Goal: Task Accomplishment & Management: Manage account settings

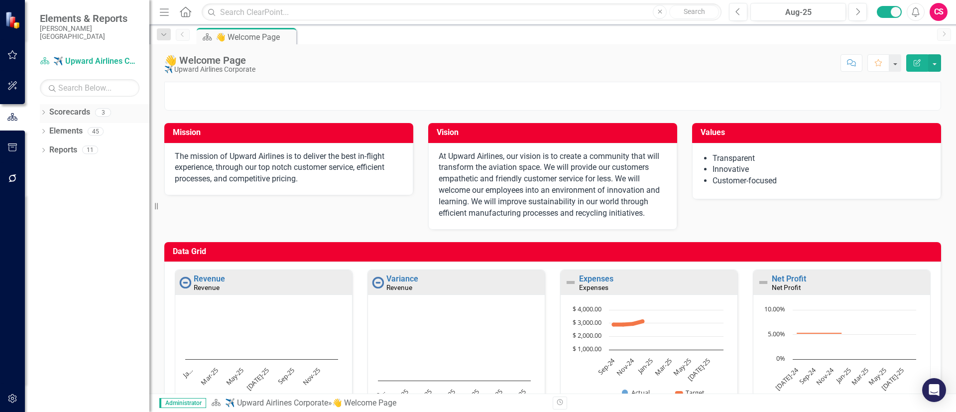
click at [44, 111] on icon "Dropdown" at bounding box center [43, 113] width 7 height 5
drag, startPoint x: 74, startPoint y: 140, endPoint x: 48, endPoint y: 195, distance: 60.4
click at [74, 144] on link "[PERSON_NAME][GEOGRAPHIC_DATA]" at bounding box center [102, 149] width 95 height 11
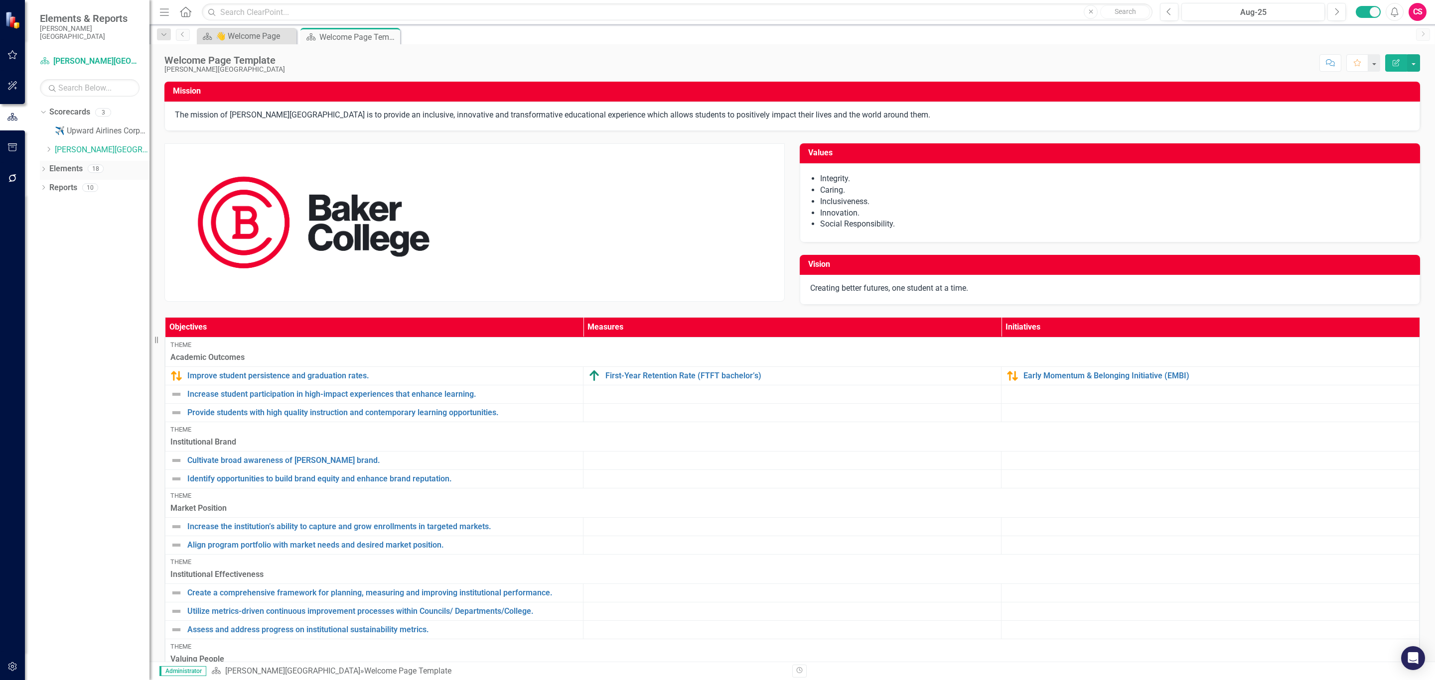
click at [69, 163] on link "Elements" at bounding box center [65, 168] width 33 height 11
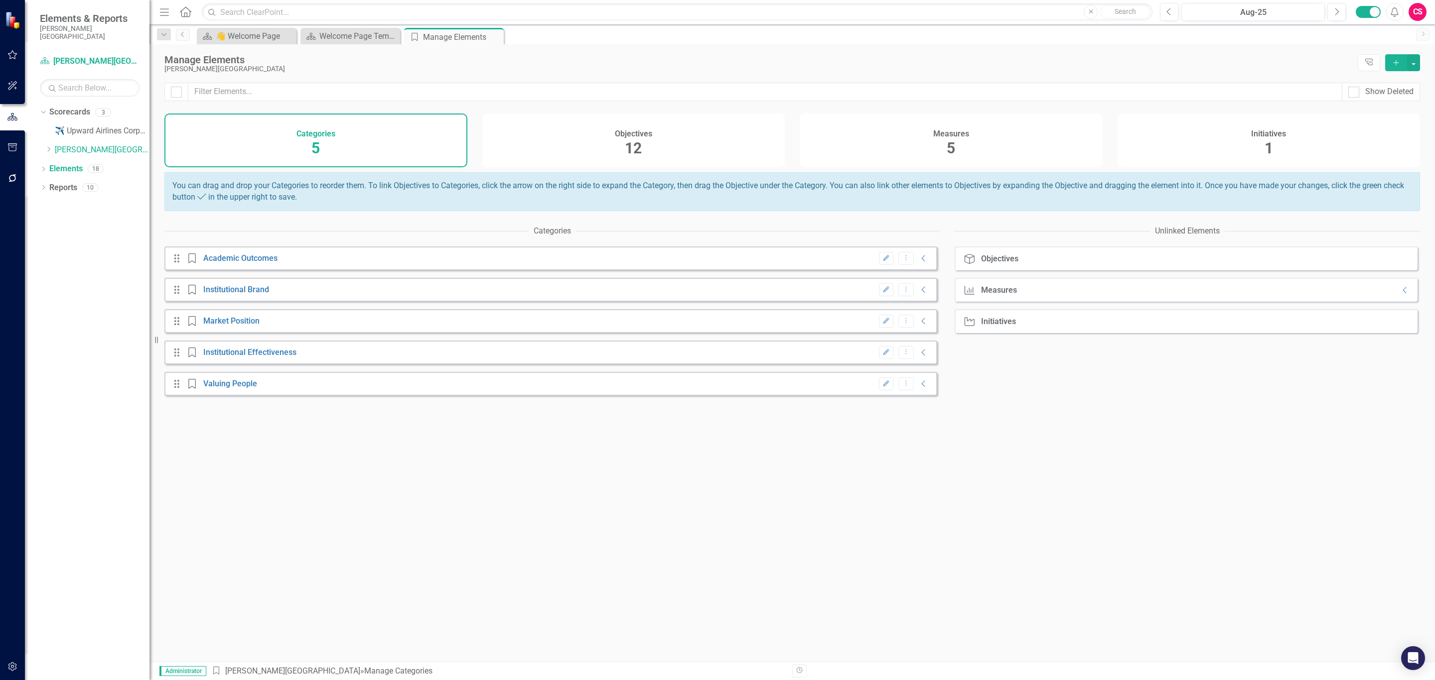
click at [559, 143] on div "Objectives 12" at bounding box center [633, 141] width 303 height 54
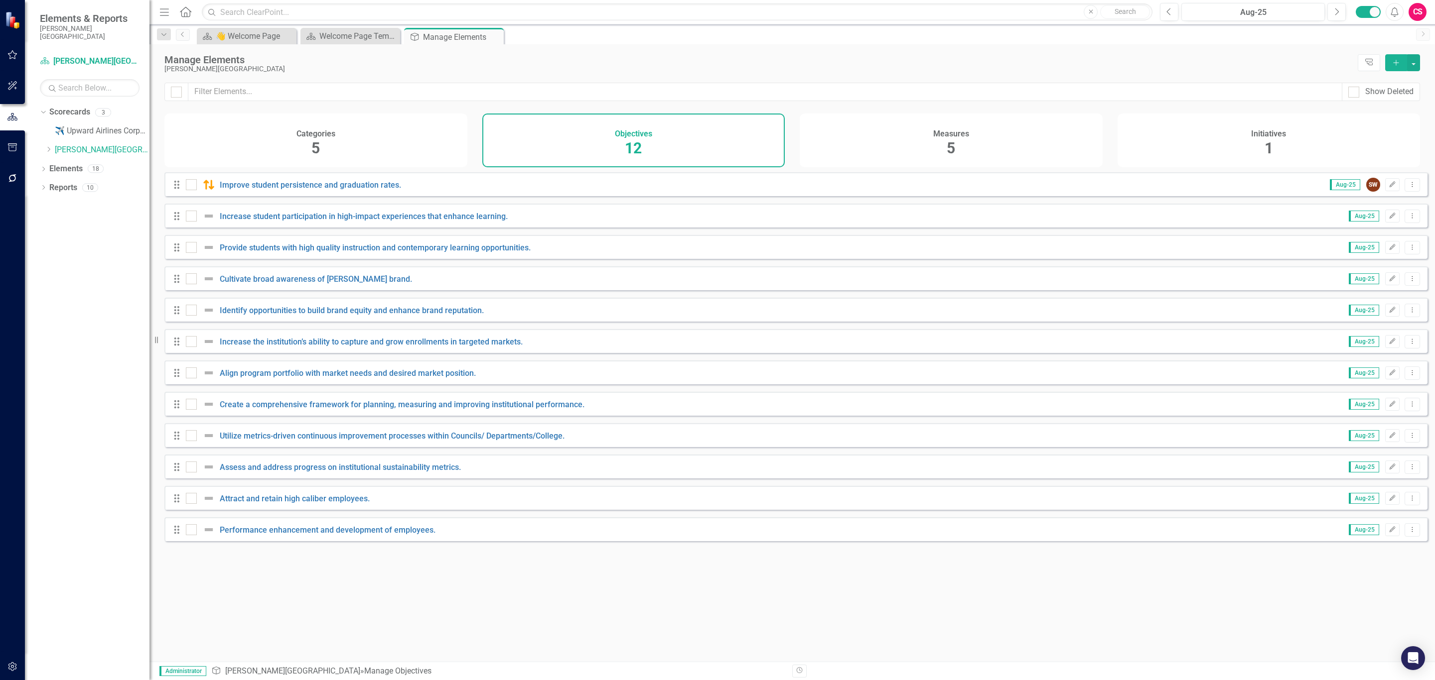
click at [882, 148] on div "Measures 5" at bounding box center [951, 141] width 303 height 54
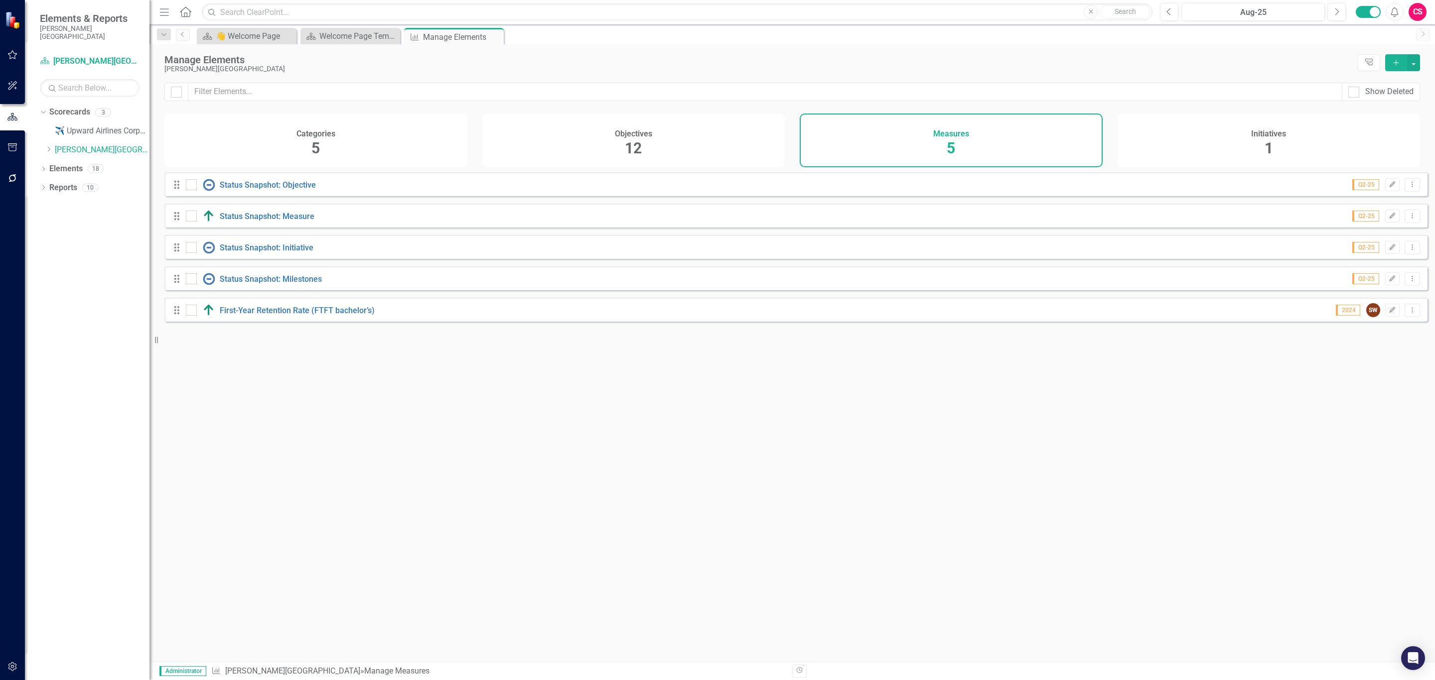
click at [956, 142] on div "Initiatives 1" at bounding box center [1268, 141] width 303 height 54
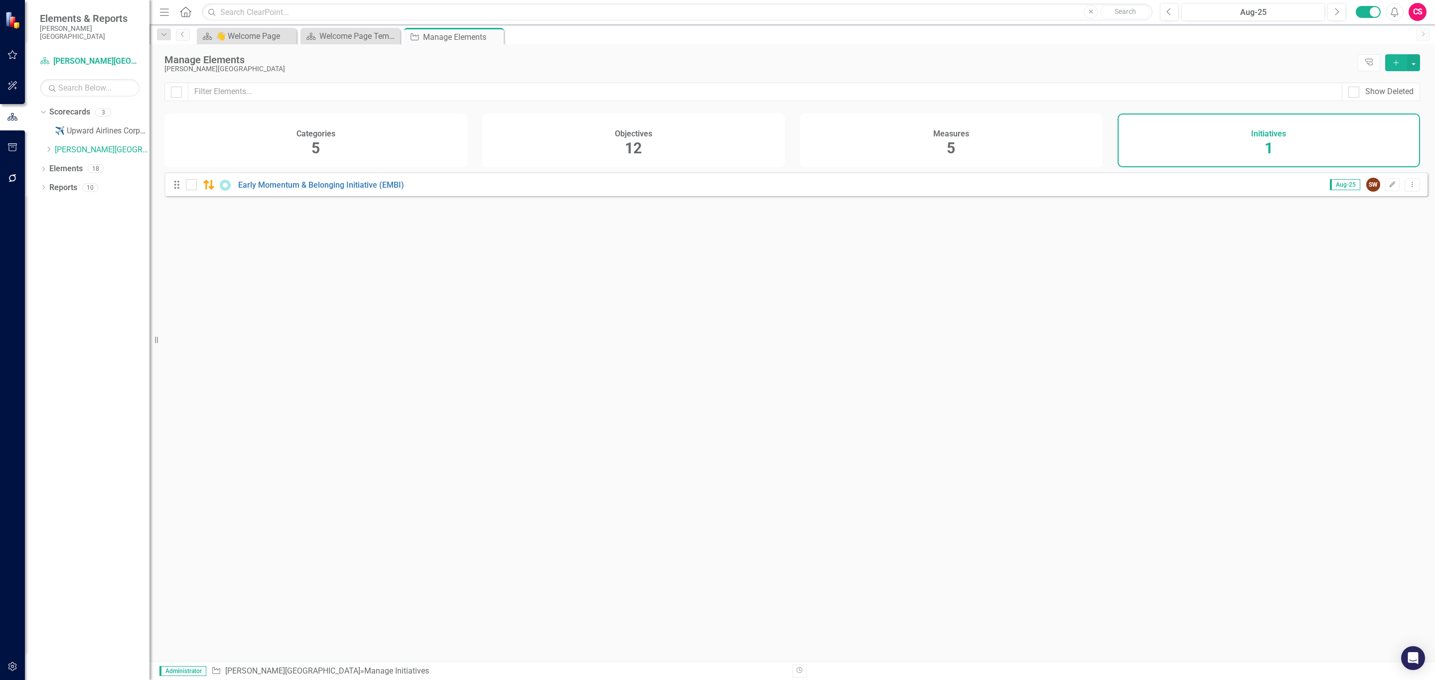
click at [956, 148] on div "Measures 5" at bounding box center [951, 141] width 303 height 54
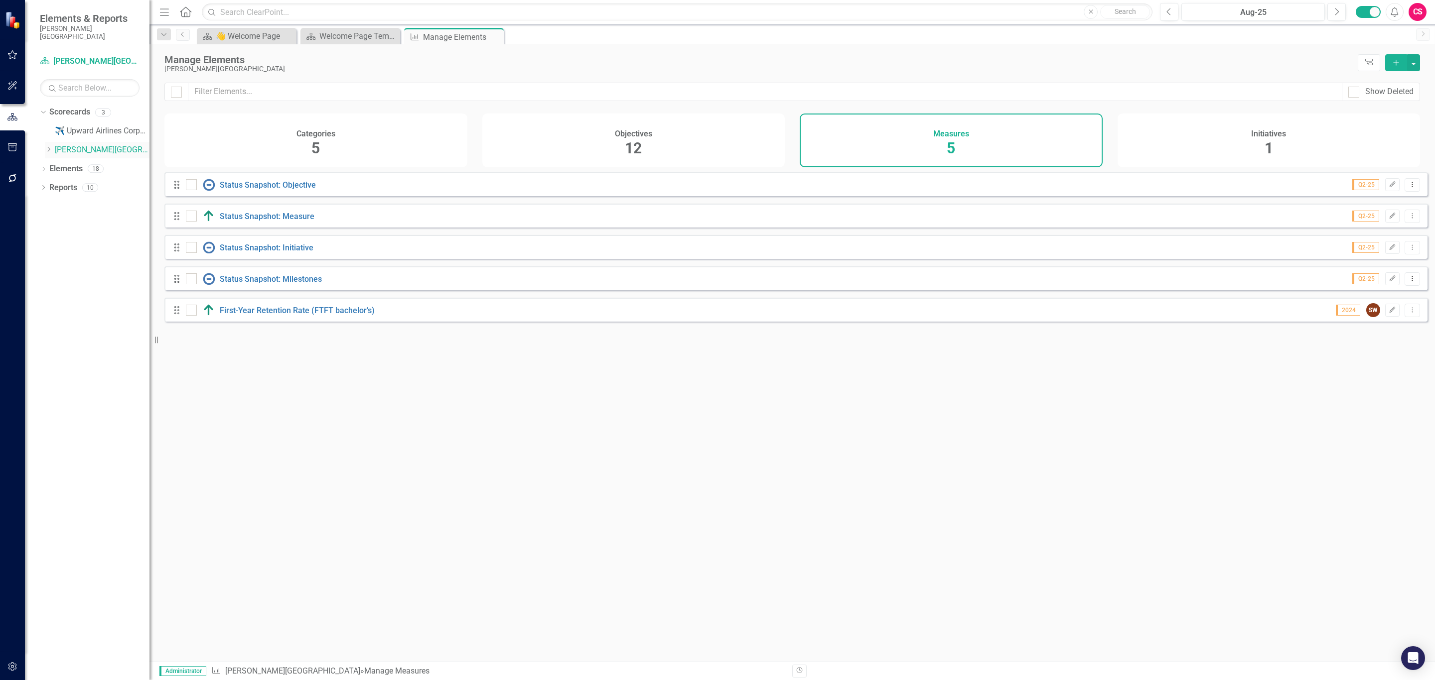
click at [102, 145] on link "[PERSON_NAME][GEOGRAPHIC_DATA]" at bounding box center [102, 149] width 95 height 11
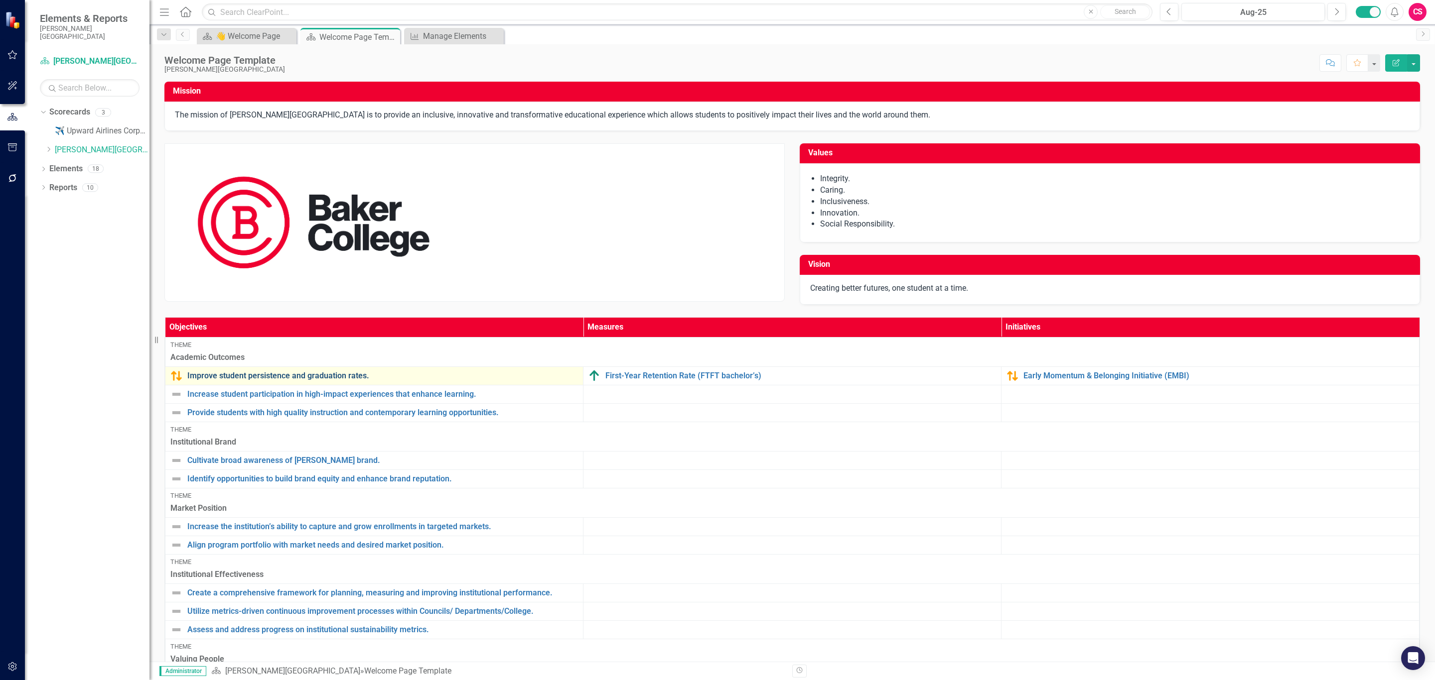
click at [331, 376] on link "Improve student persistence and graduation rates." at bounding box center [382, 376] width 391 height 9
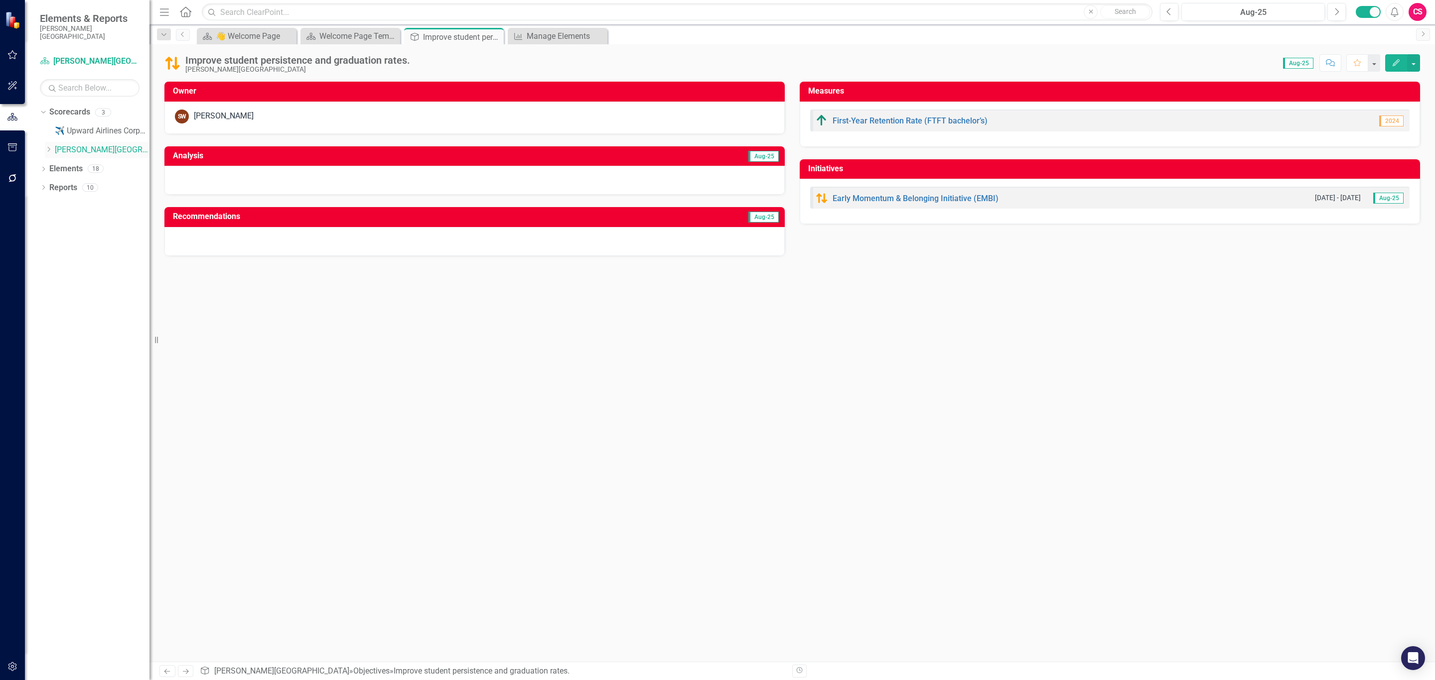
click at [65, 144] on link "[PERSON_NAME][GEOGRAPHIC_DATA]" at bounding box center [102, 149] width 95 height 11
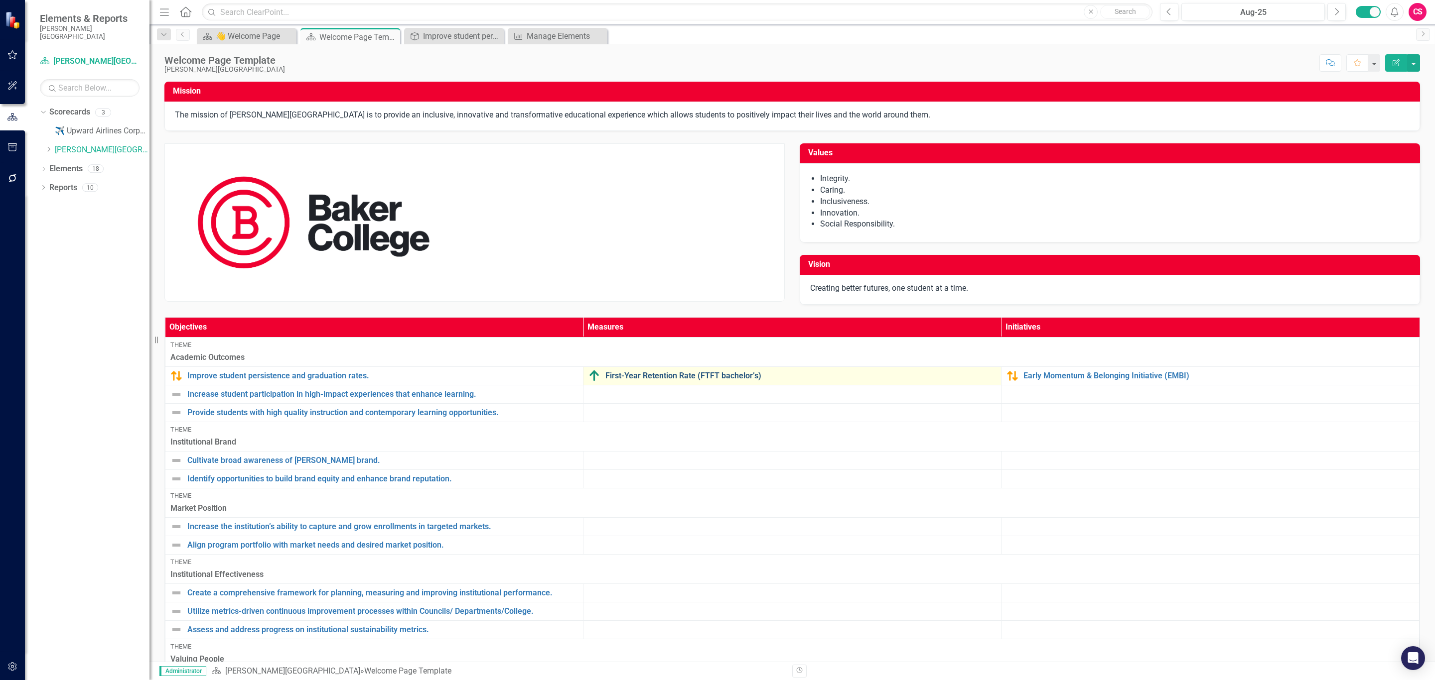
click at [643, 377] on link "First-Year Retention Rate (FTFT bachelor’s)" at bounding box center [800, 376] width 391 height 9
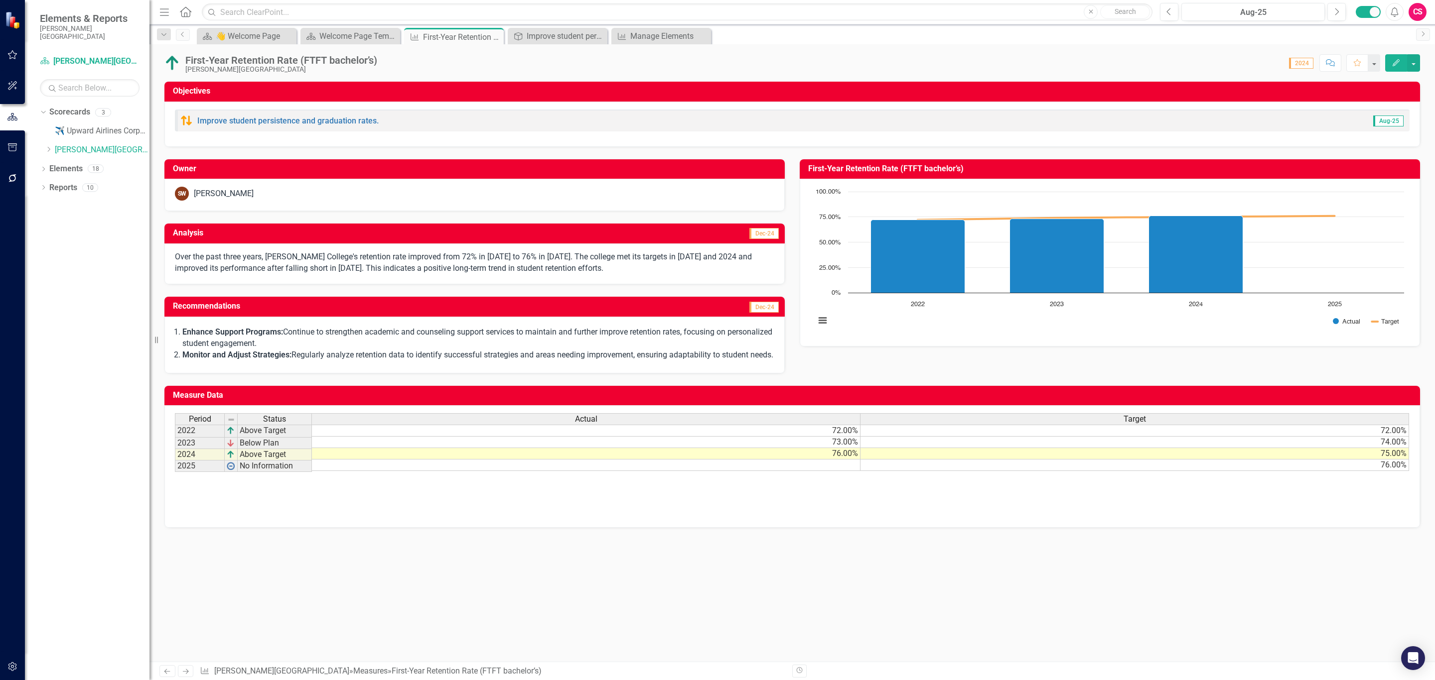
drag, startPoint x: 729, startPoint y: 491, endPoint x: 825, endPoint y: 491, distance: 96.1
click at [825, 411] on div "Period Status Actual Target 2022 Above Target 72.00% 72.00% 2023 Below Plan 73.…" at bounding box center [792, 442] width 1234 height 59
click at [175, 411] on div "Period Status Actual Target 2022 Above Target 72.00% 72.00% 2023 Below Plan 73.…" at bounding box center [175, 442] width 0 height 58
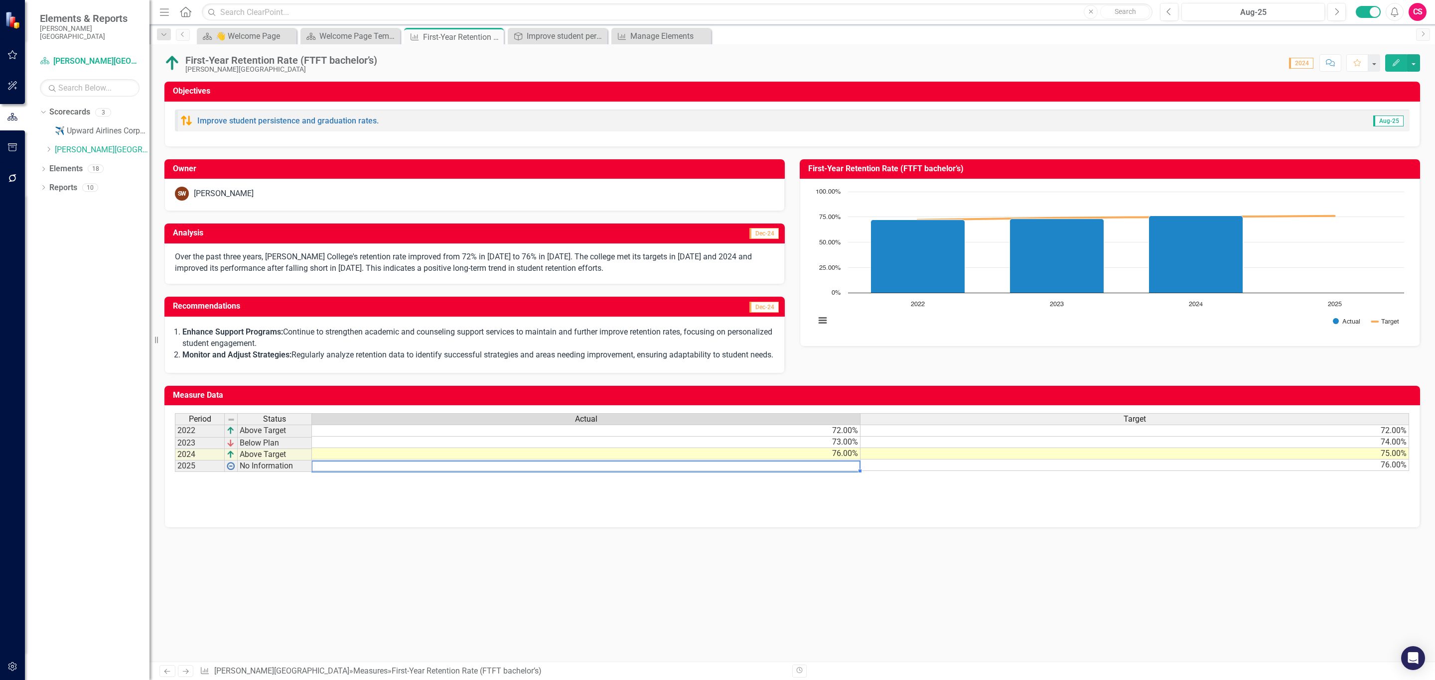
click at [683, 411] on div at bounding box center [585, 472] width 548 height 1
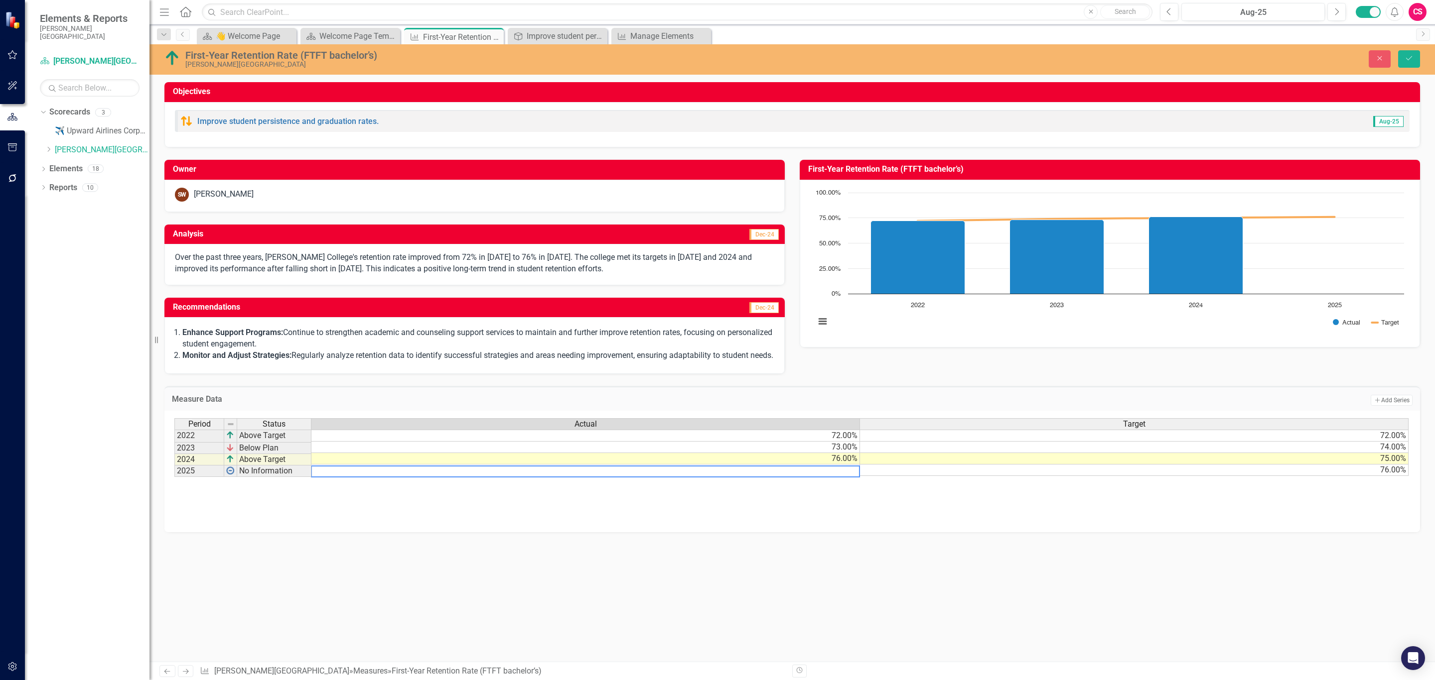
click at [683, 411] on textarea at bounding box center [585, 472] width 549 height 12
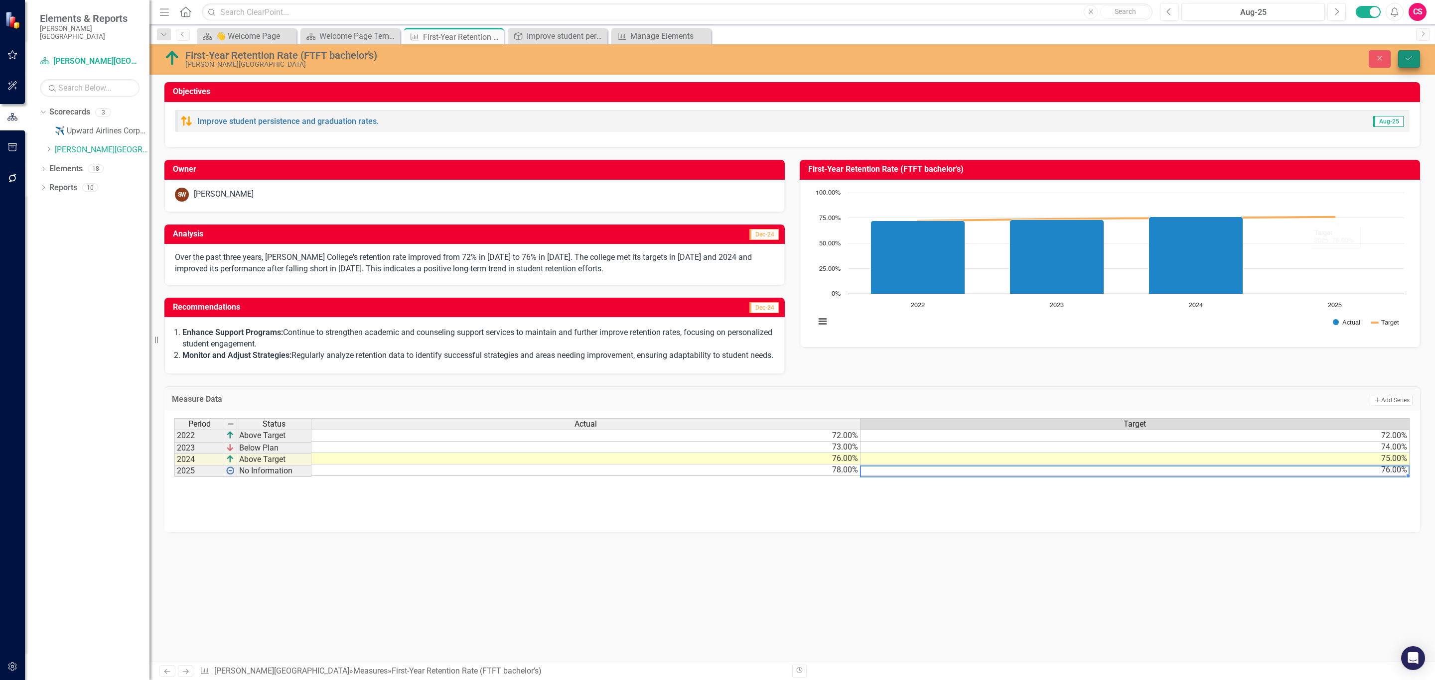
type textarea "76"
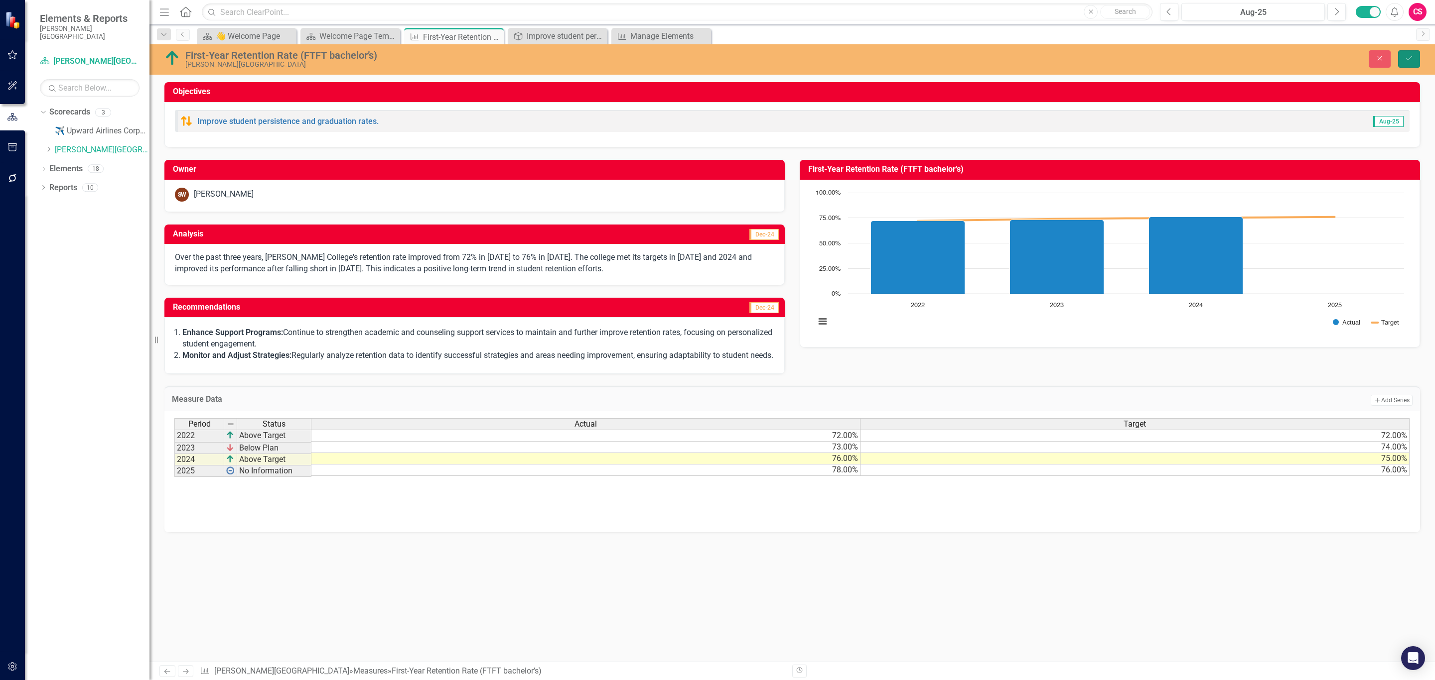
click at [956, 54] on button "Save" at bounding box center [1409, 58] width 22 height 17
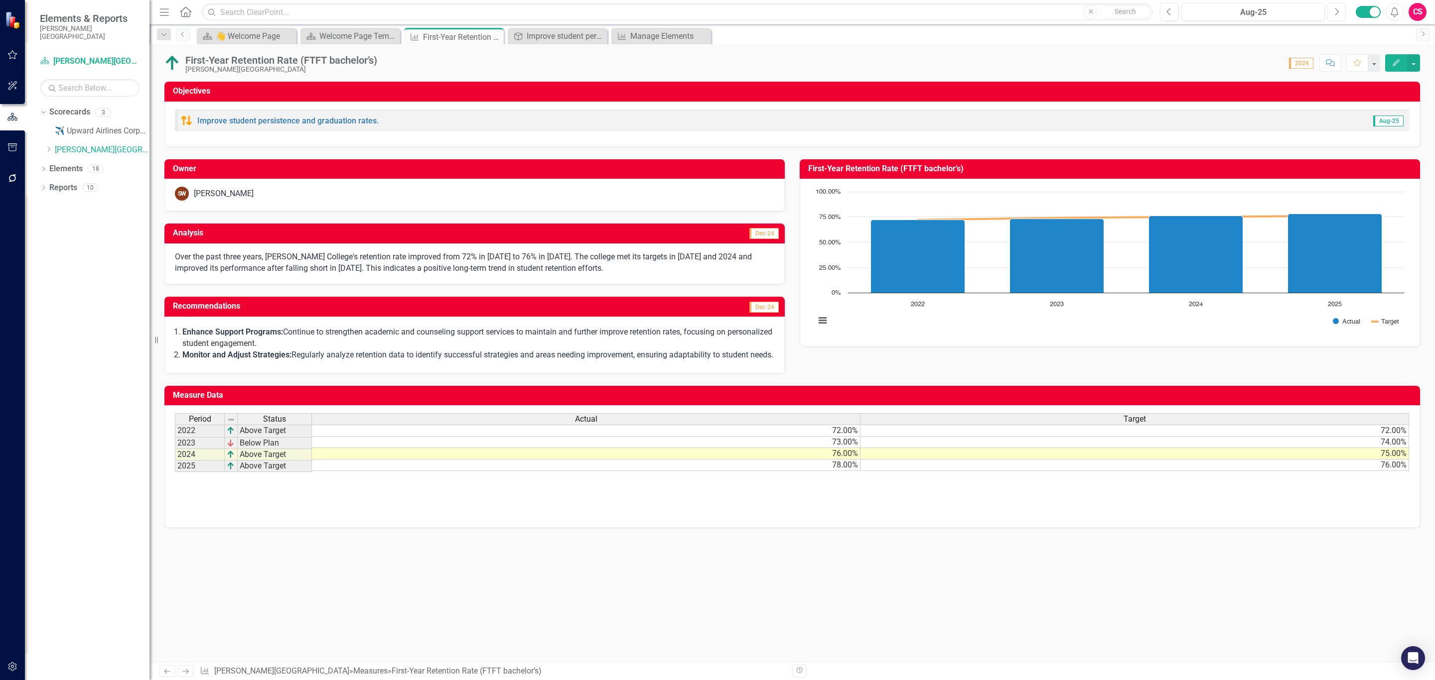
click at [956, 11] on icon "Next" at bounding box center [1336, 11] width 5 height 9
click at [956, 9] on div "Sep-25" at bounding box center [1253, 12] width 136 height 12
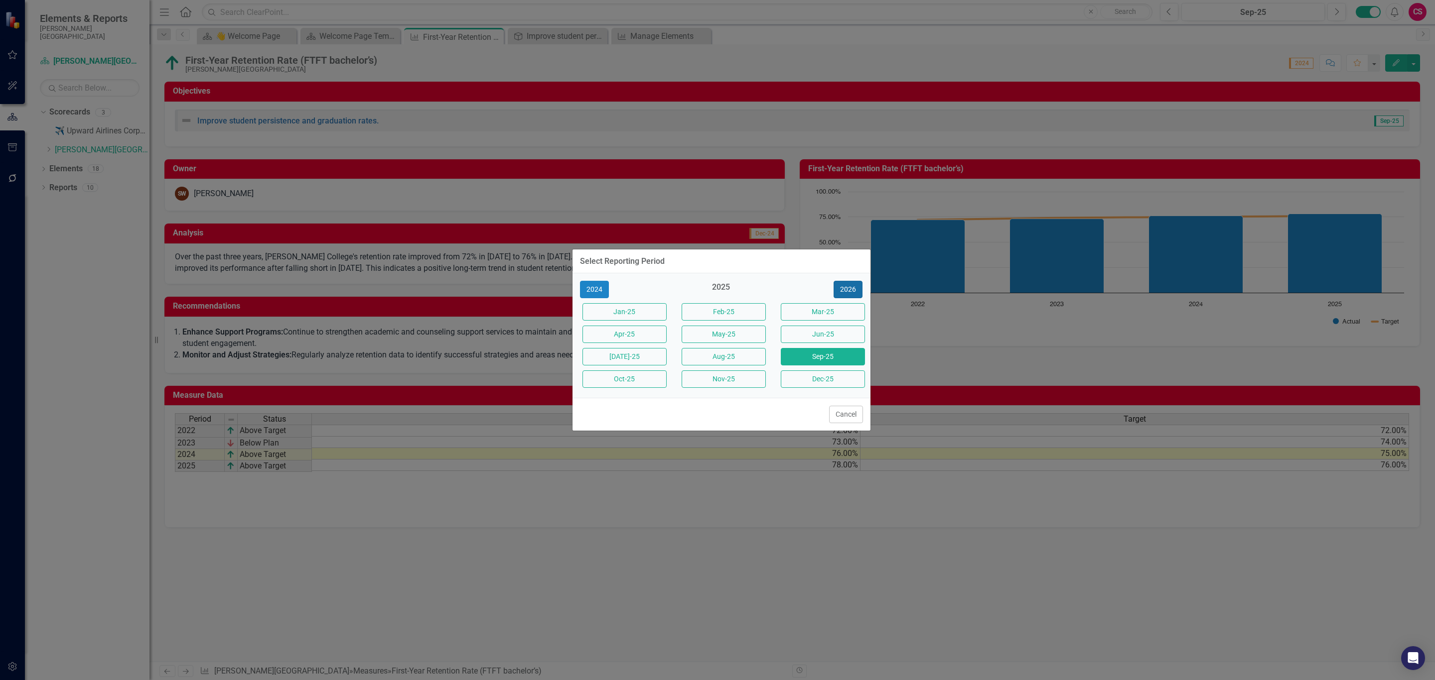
click at [837, 287] on button "2026" at bounding box center [847, 289] width 29 height 17
click at [628, 317] on button "Jan-26" at bounding box center [624, 311] width 84 height 17
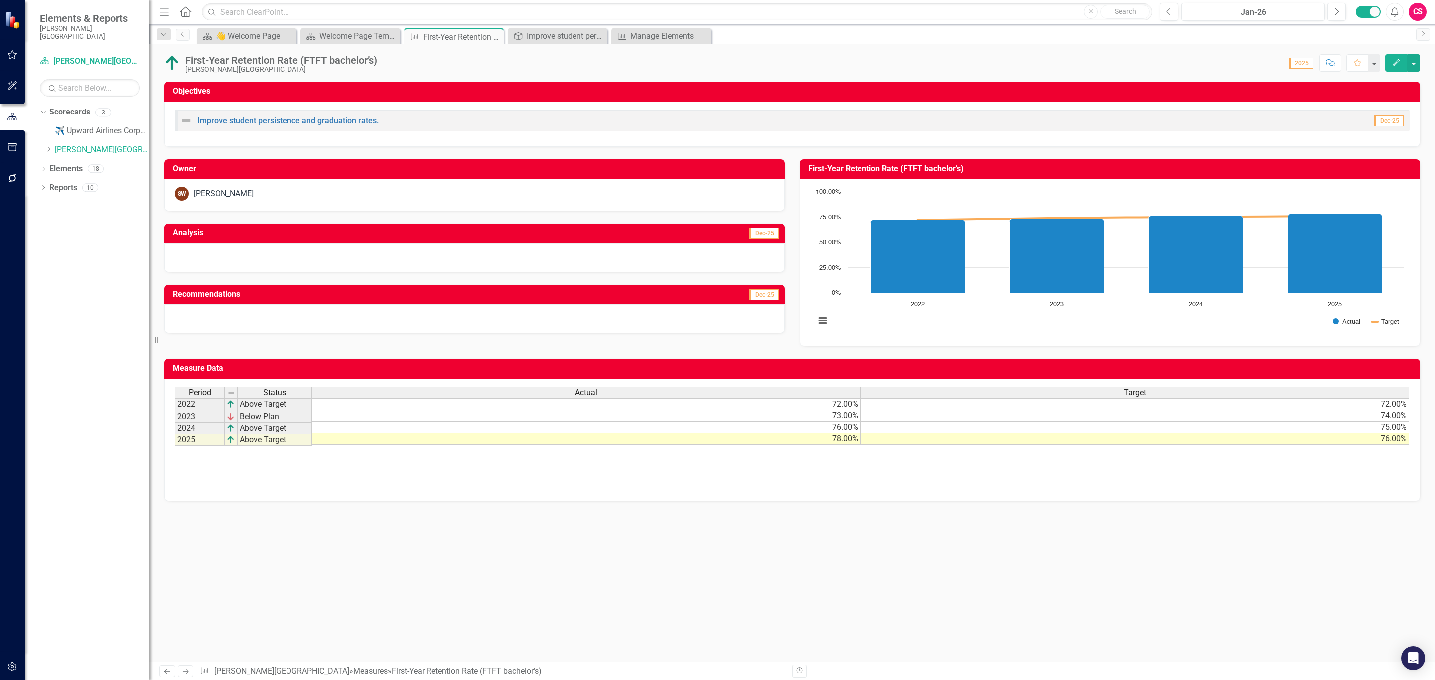
click at [510, 263] on div at bounding box center [474, 258] width 620 height 29
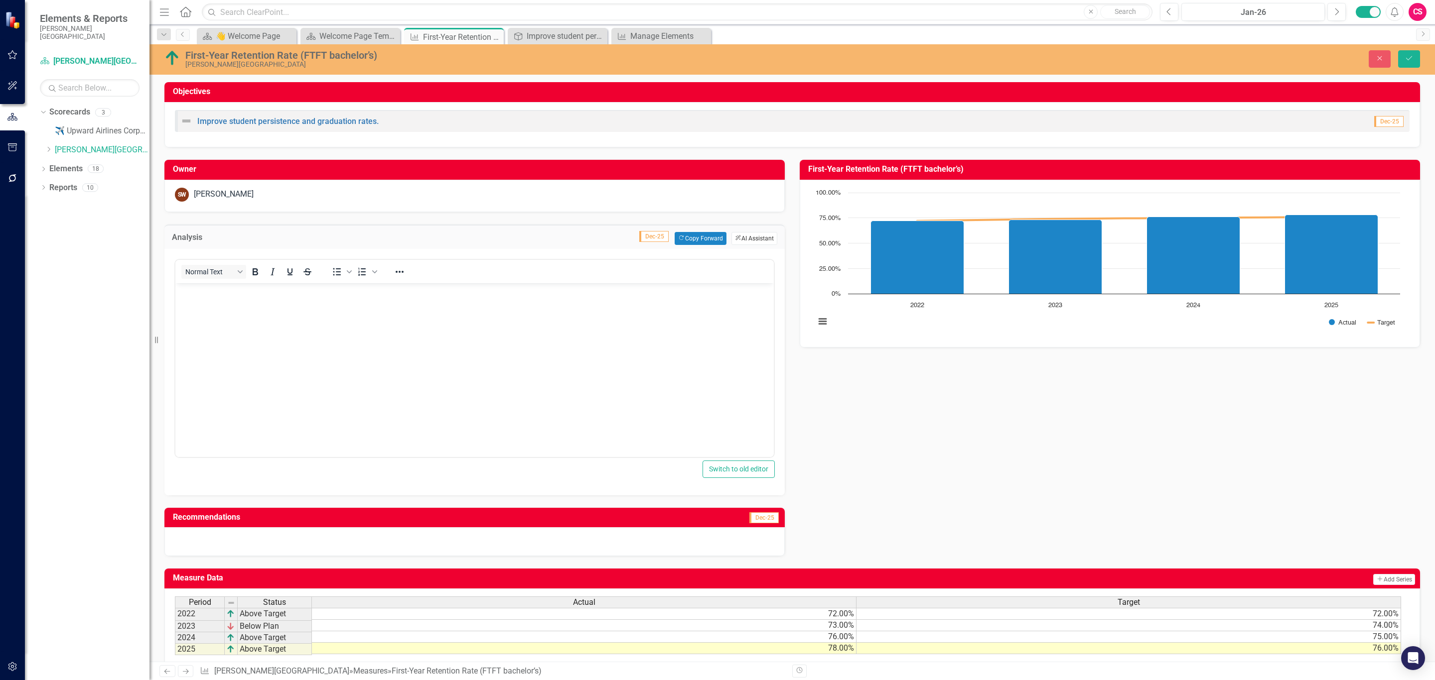
click at [746, 239] on button "ClearPoint AI AI Assistant" at bounding box center [754, 238] width 46 height 13
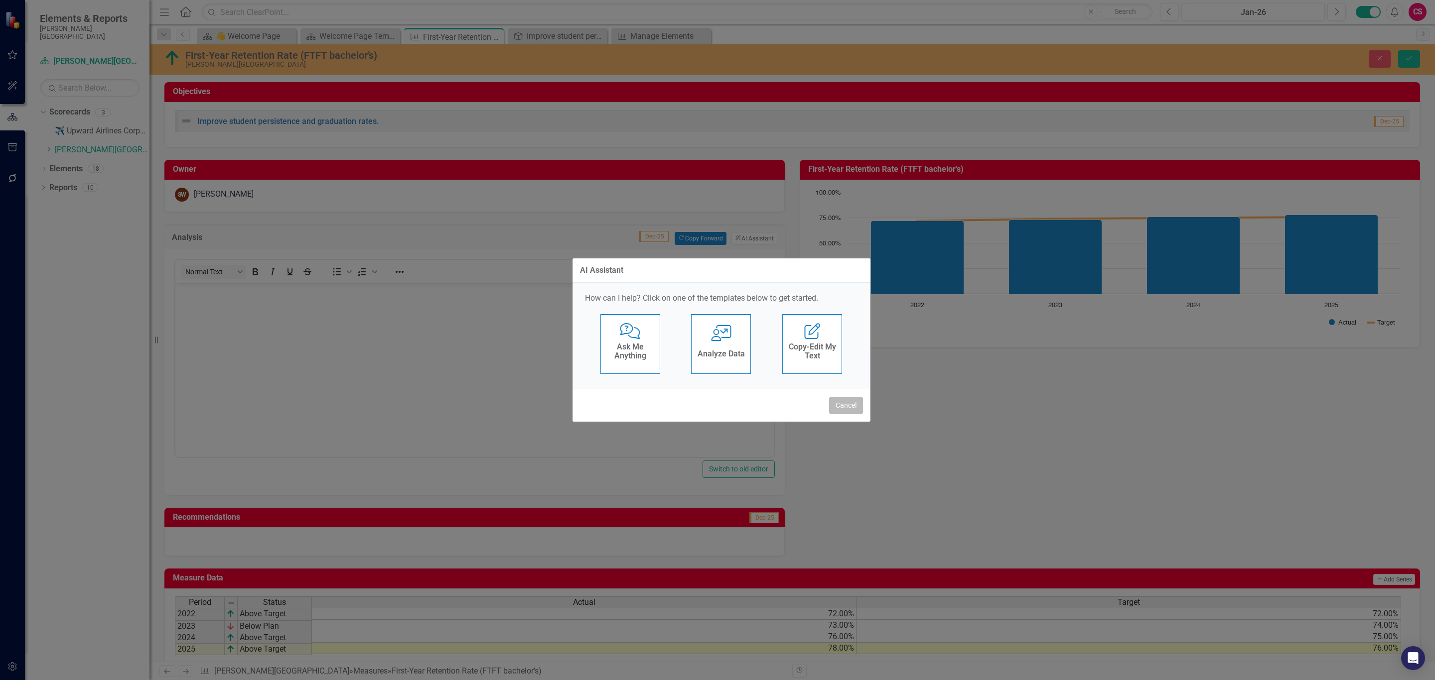
click at [840, 405] on button "Cancel" at bounding box center [846, 405] width 34 height 17
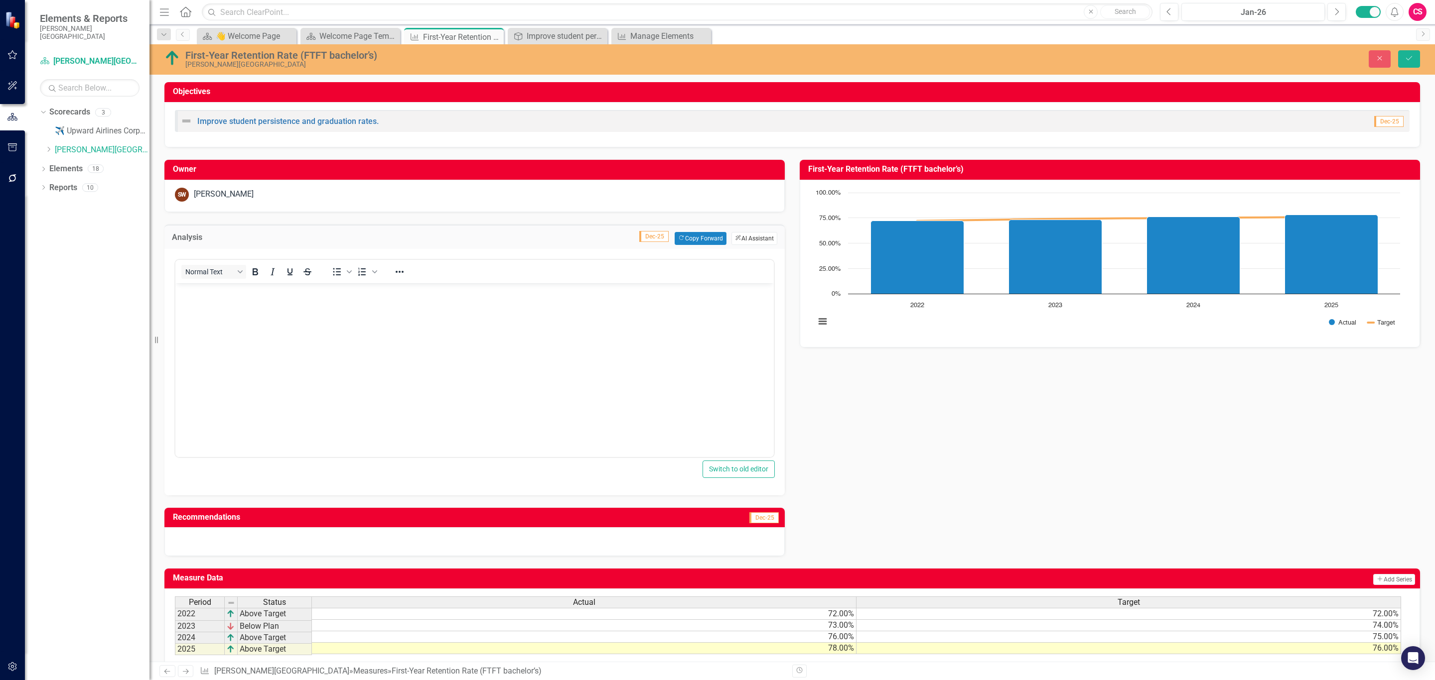
click at [746, 241] on button "ClearPoint AI AI Assistant" at bounding box center [754, 238] width 46 height 13
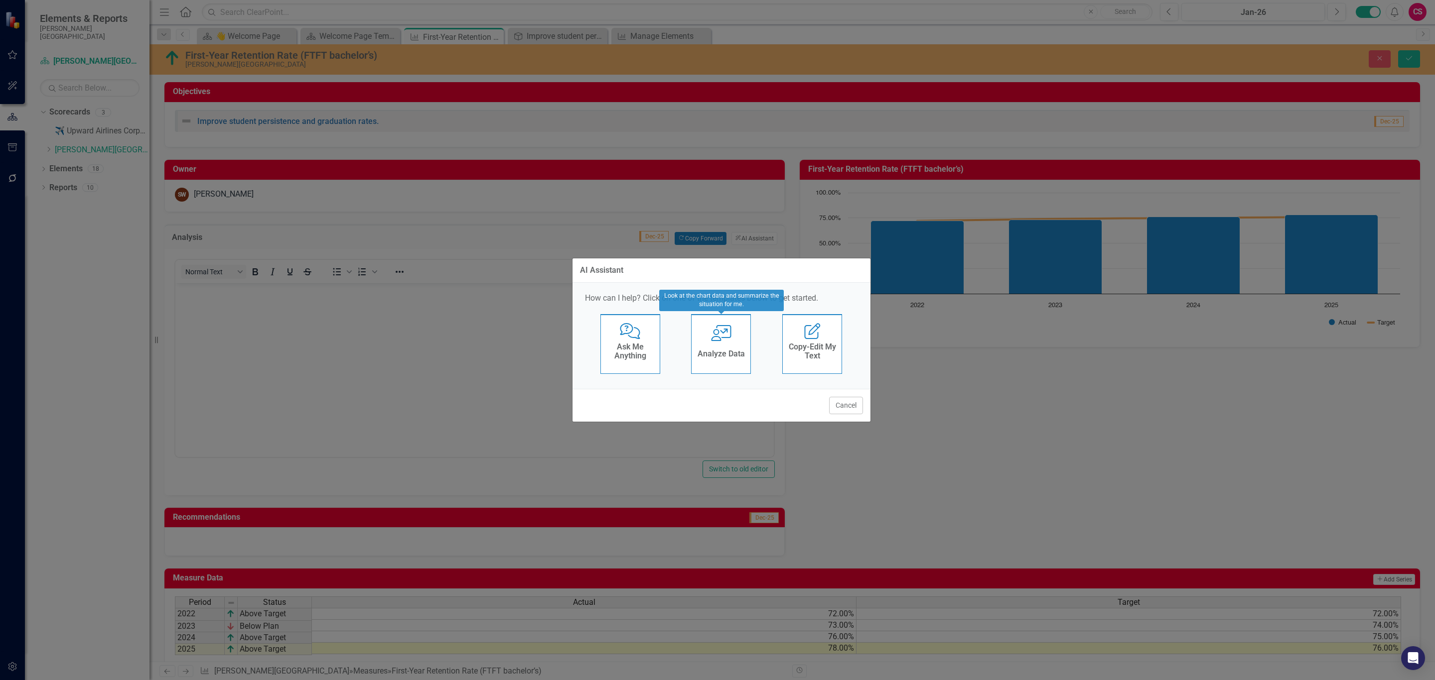
click at [719, 345] on div "User with Chart Analyze Data" at bounding box center [721, 344] width 60 height 60
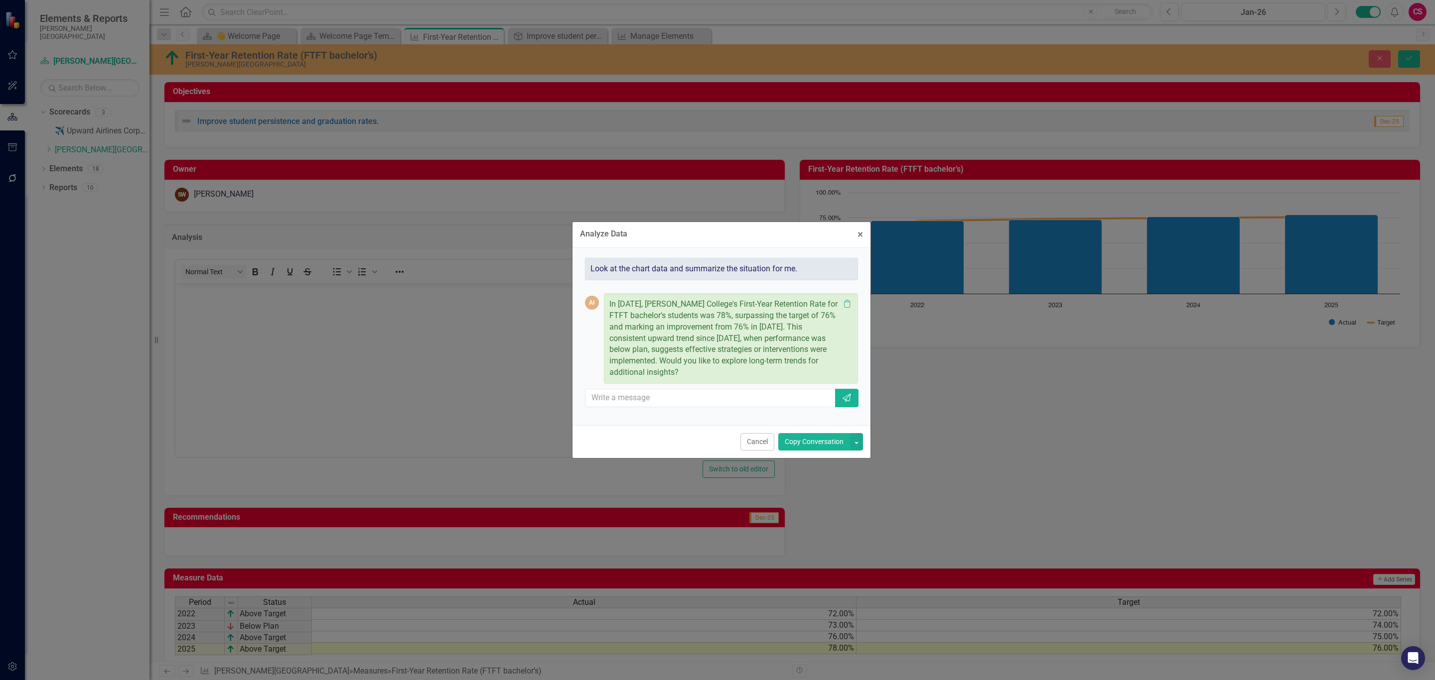
click at [812, 411] on button "Copy Conversation" at bounding box center [814, 441] width 72 height 17
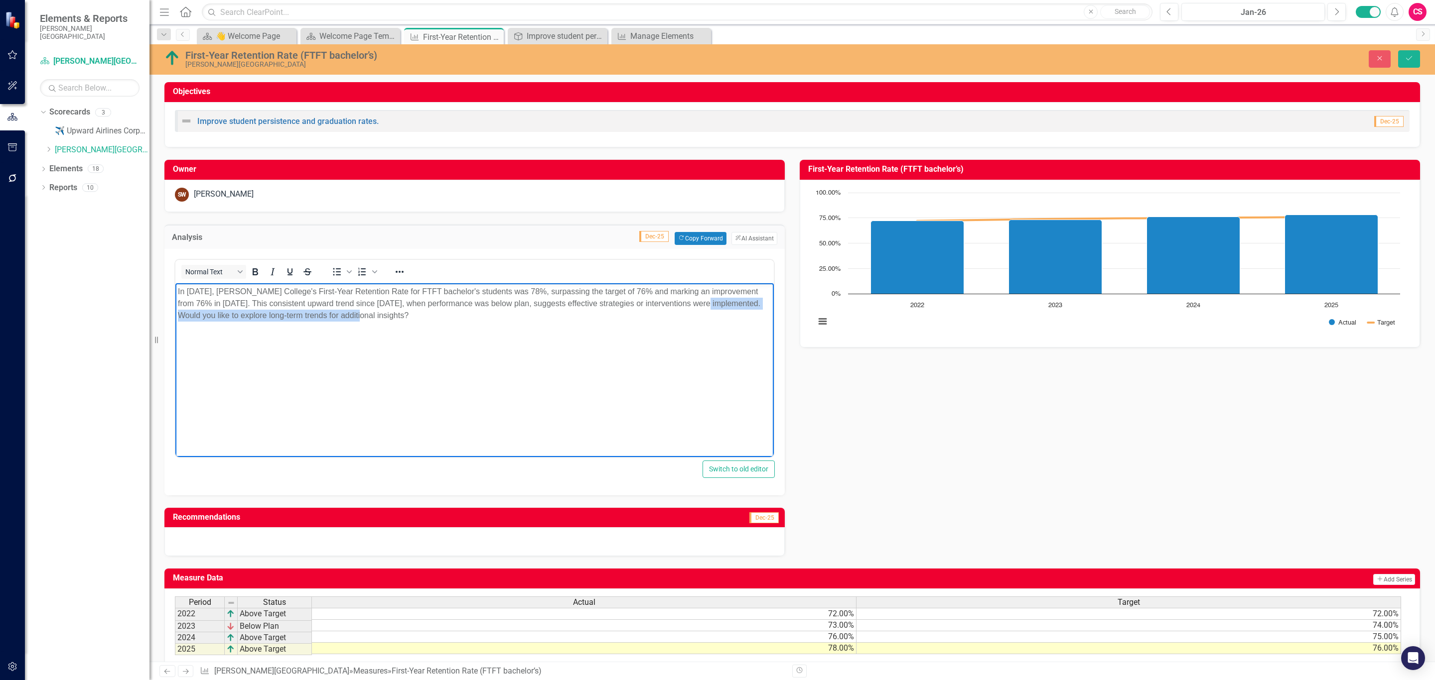
drag, startPoint x: 704, startPoint y: 305, endPoint x: 708, endPoint y: 328, distance: 22.9
click at [708, 328] on body "In [DATE], [PERSON_NAME] College's First-Year Retention Rate for FTFT bachelor'…" at bounding box center [474, 357] width 598 height 149
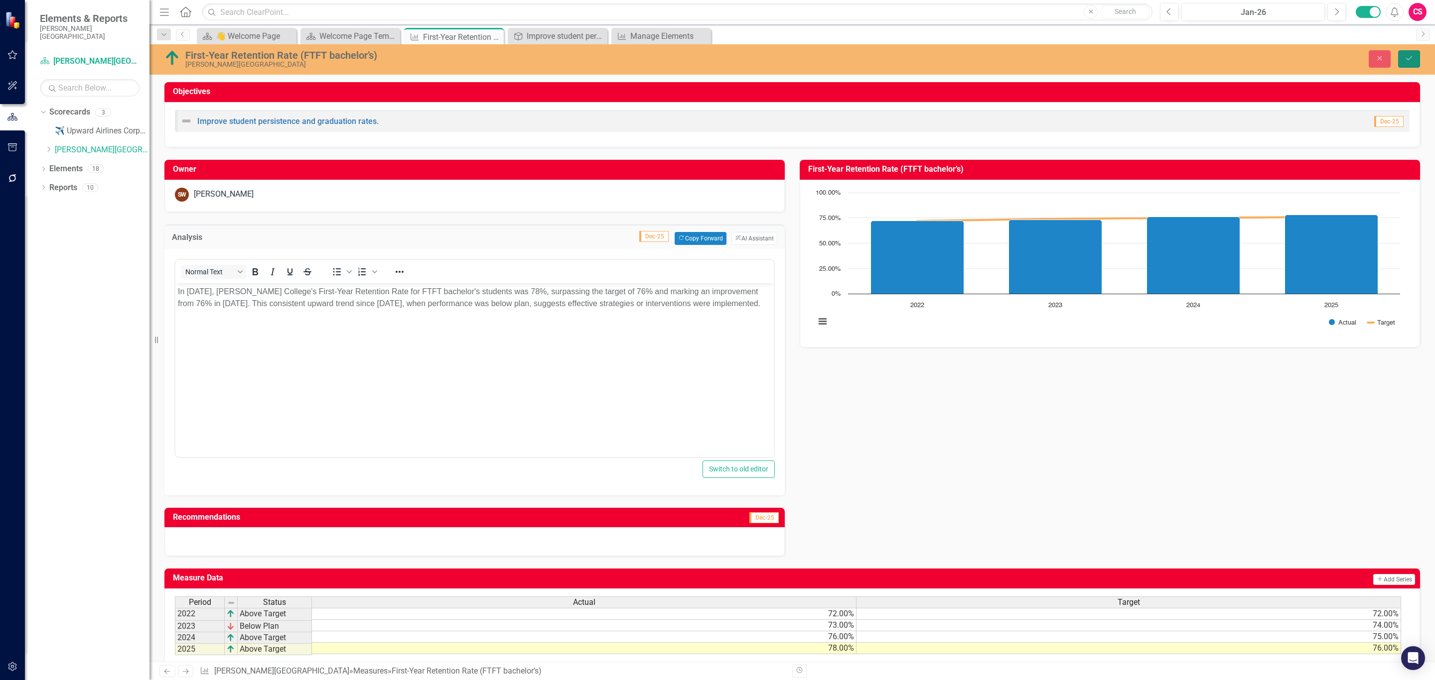
click at [956, 52] on button "Save" at bounding box center [1409, 58] width 22 height 17
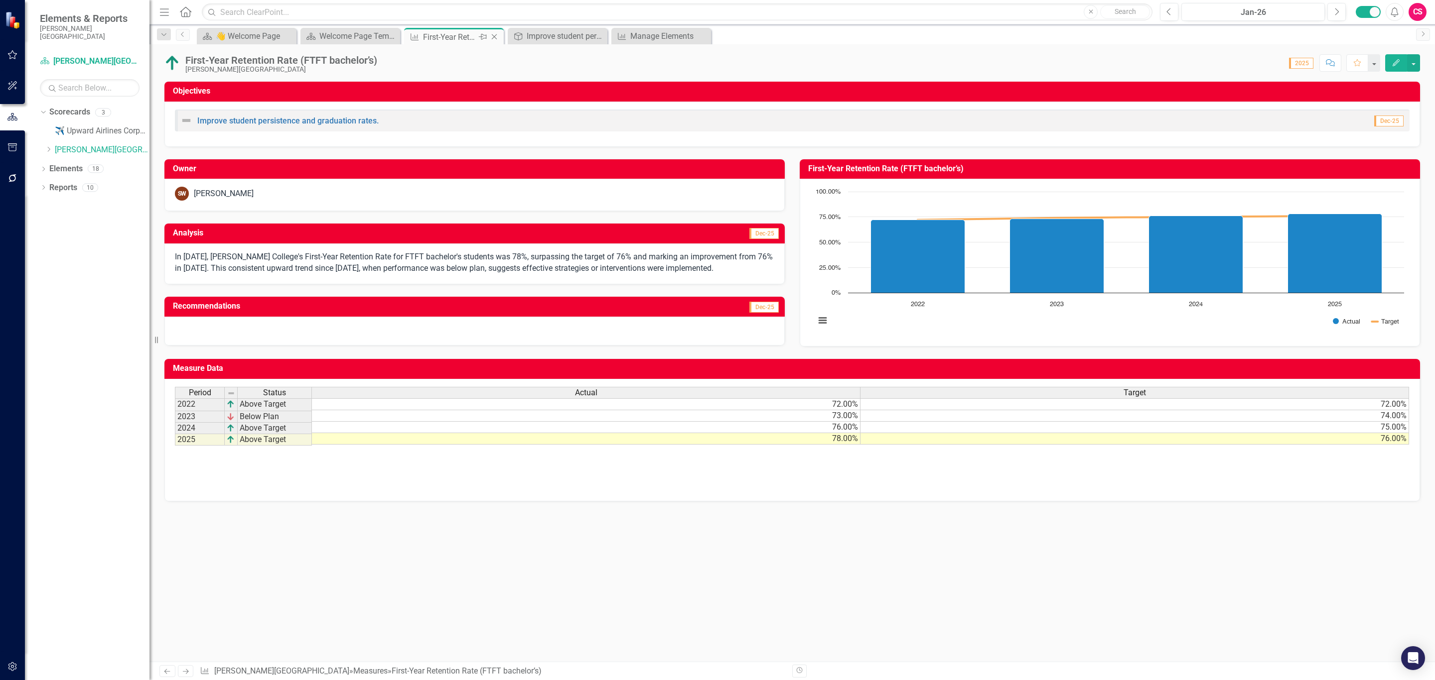
click at [492, 35] on icon at bounding box center [494, 36] width 5 height 5
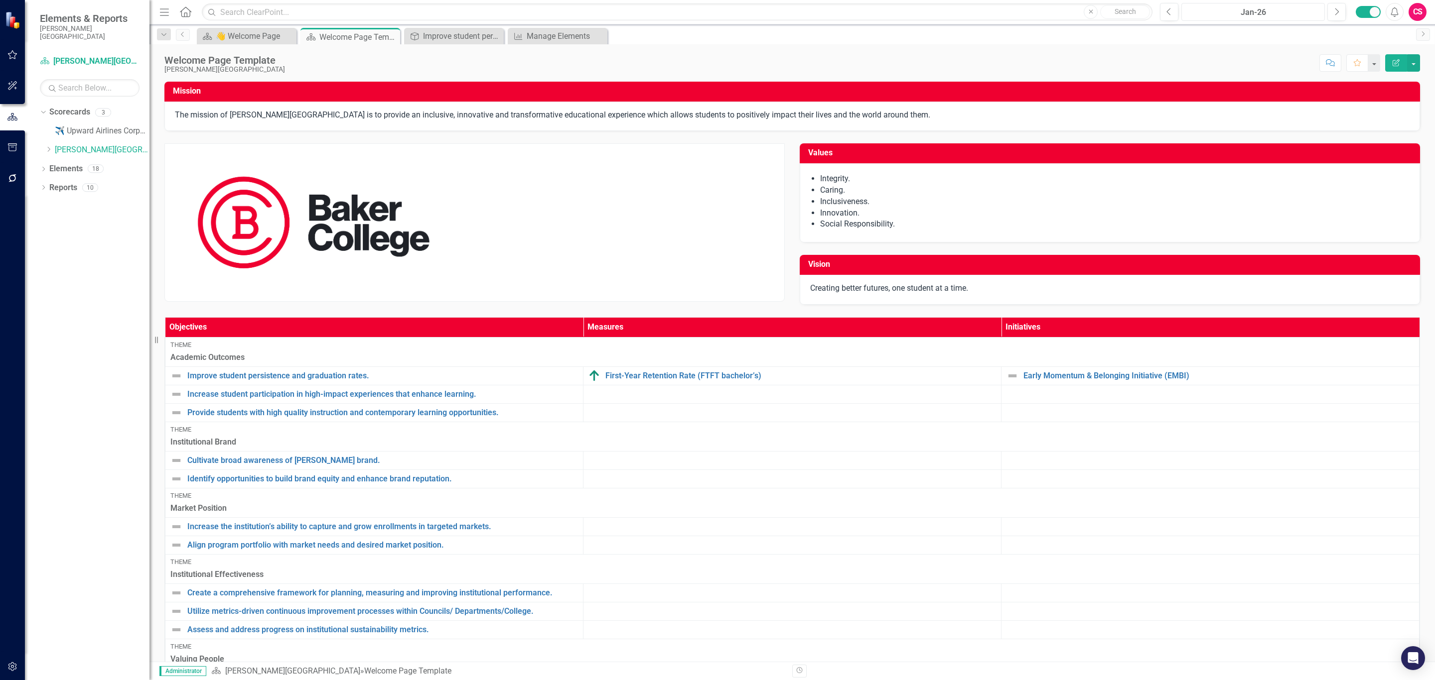
click at [956, 6] on div "Jan-26" at bounding box center [1253, 12] width 136 height 12
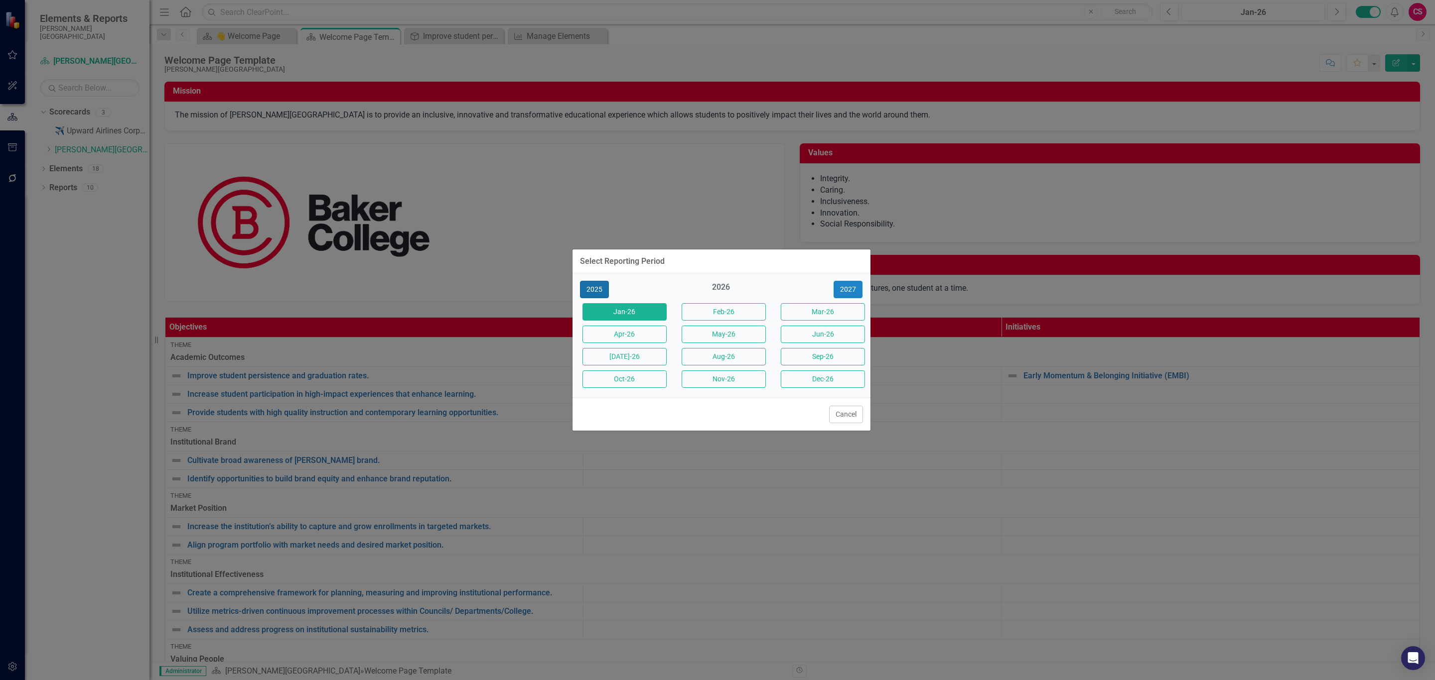
click at [595, 286] on button "2025" at bounding box center [594, 289] width 29 height 17
click at [750, 355] on button "Aug-25" at bounding box center [723, 356] width 84 height 17
